Goal: Transaction & Acquisition: Purchase product/service

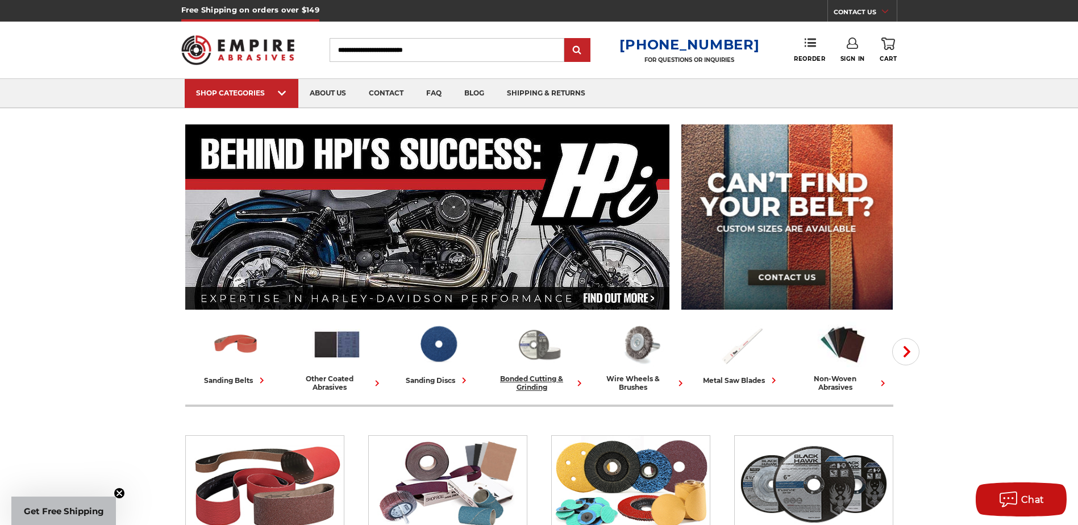
click at [543, 355] on img at bounding box center [539, 344] width 50 height 49
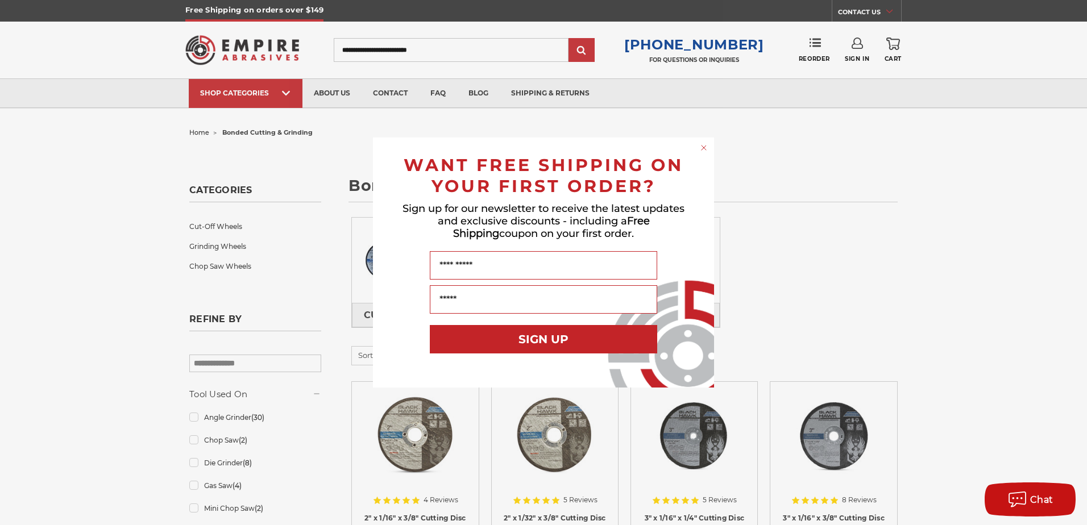
click at [701, 145] on circle "Close dialog" at bounding box center [703, 148] width 11 height 11
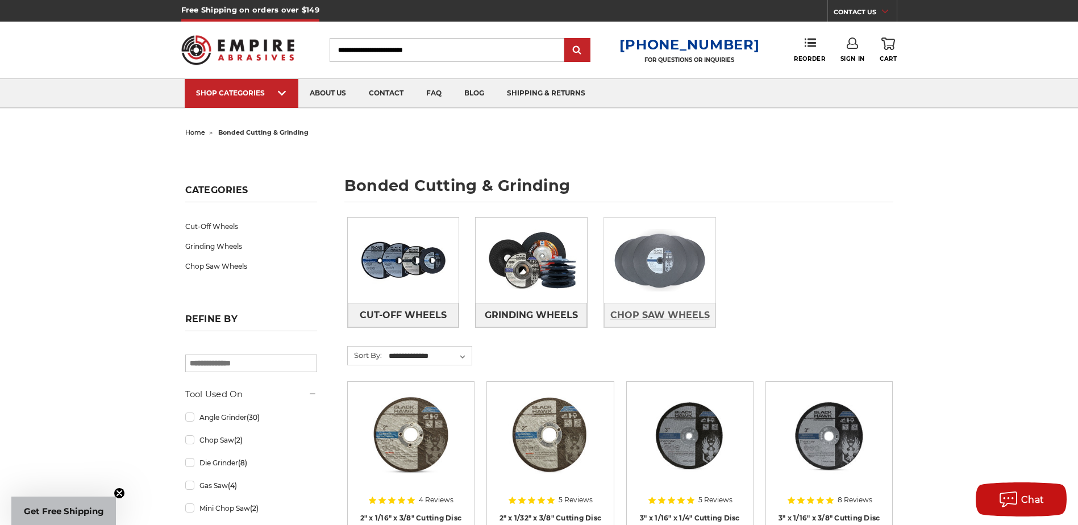
click at [638, 313] on span "Chop Saw Wheels" at bounding box center [659, 315] width 99 height 19
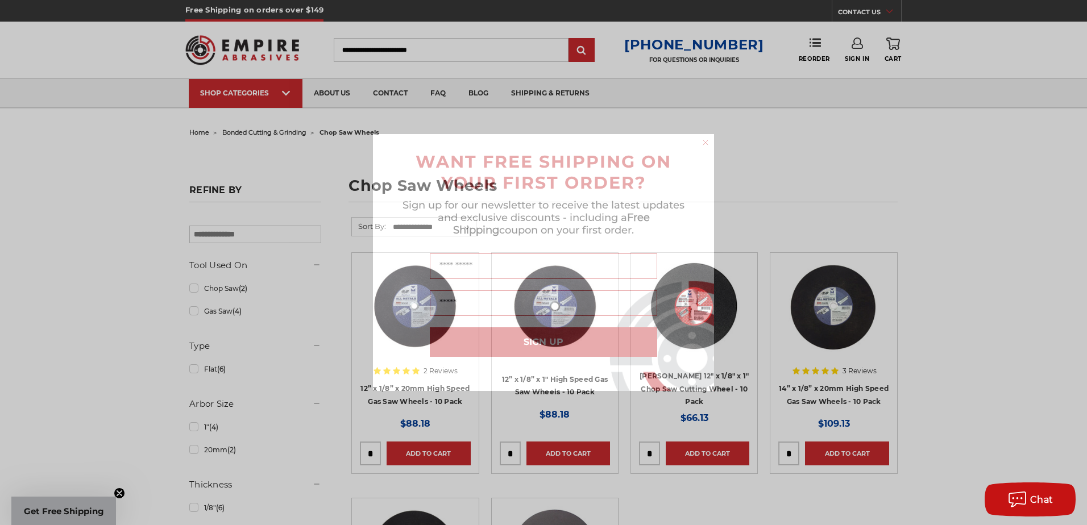
drag, startPoint x: 705, startPoint y: 143, endPoint x: 543, endPoint y: 118, distance: 164.5
click at [704, 143] on circle "Close dialog" at bounding box center [705, 143] width 11 height 11
